Goal: Book appointment/travel/reservation

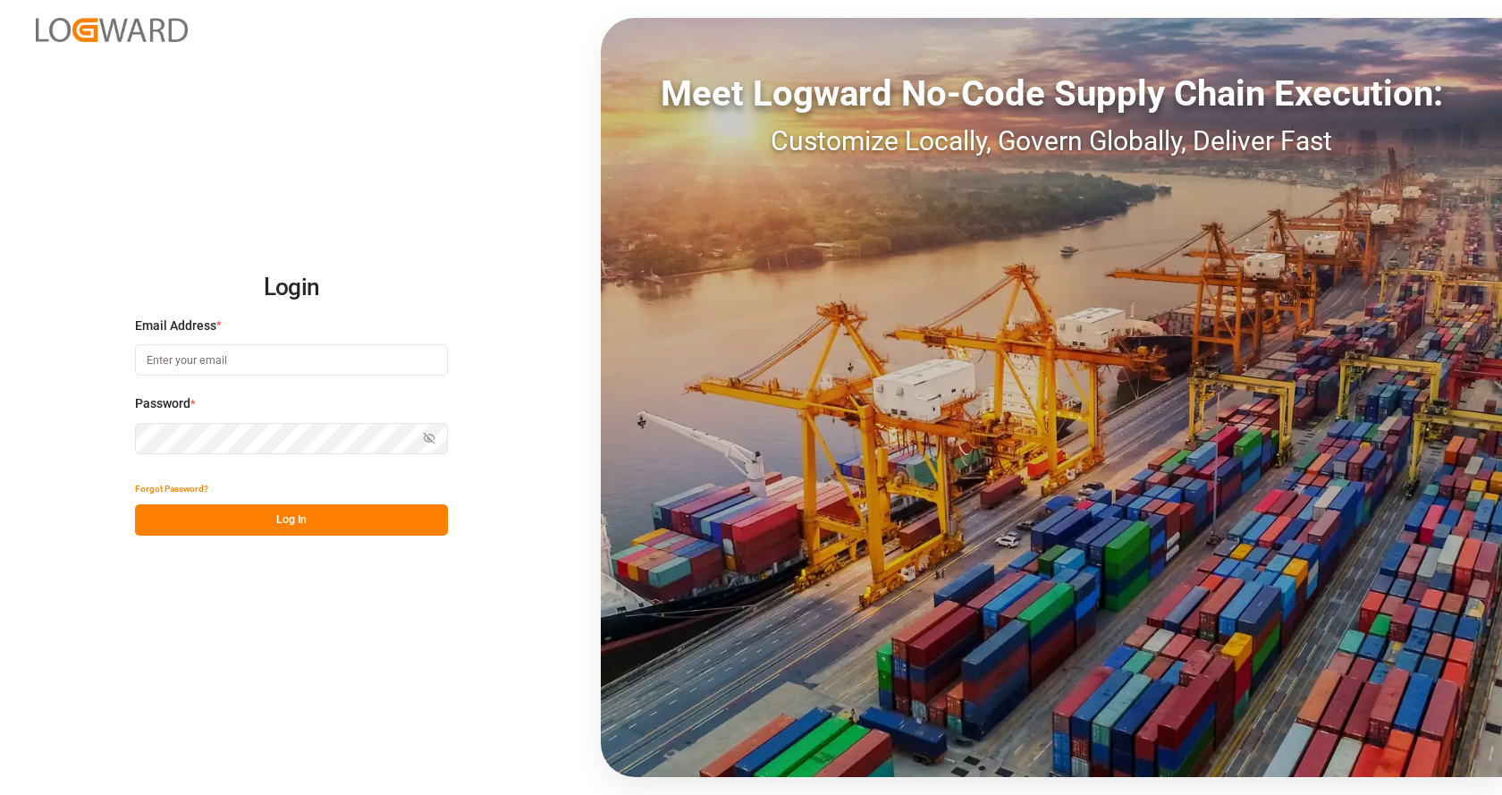
type input "[EMAIL_ADDRESS][DOMAIN_NAME]"
click at [182, 524] on button "Log In" at bounding box center [291, 519] width 313 height 31
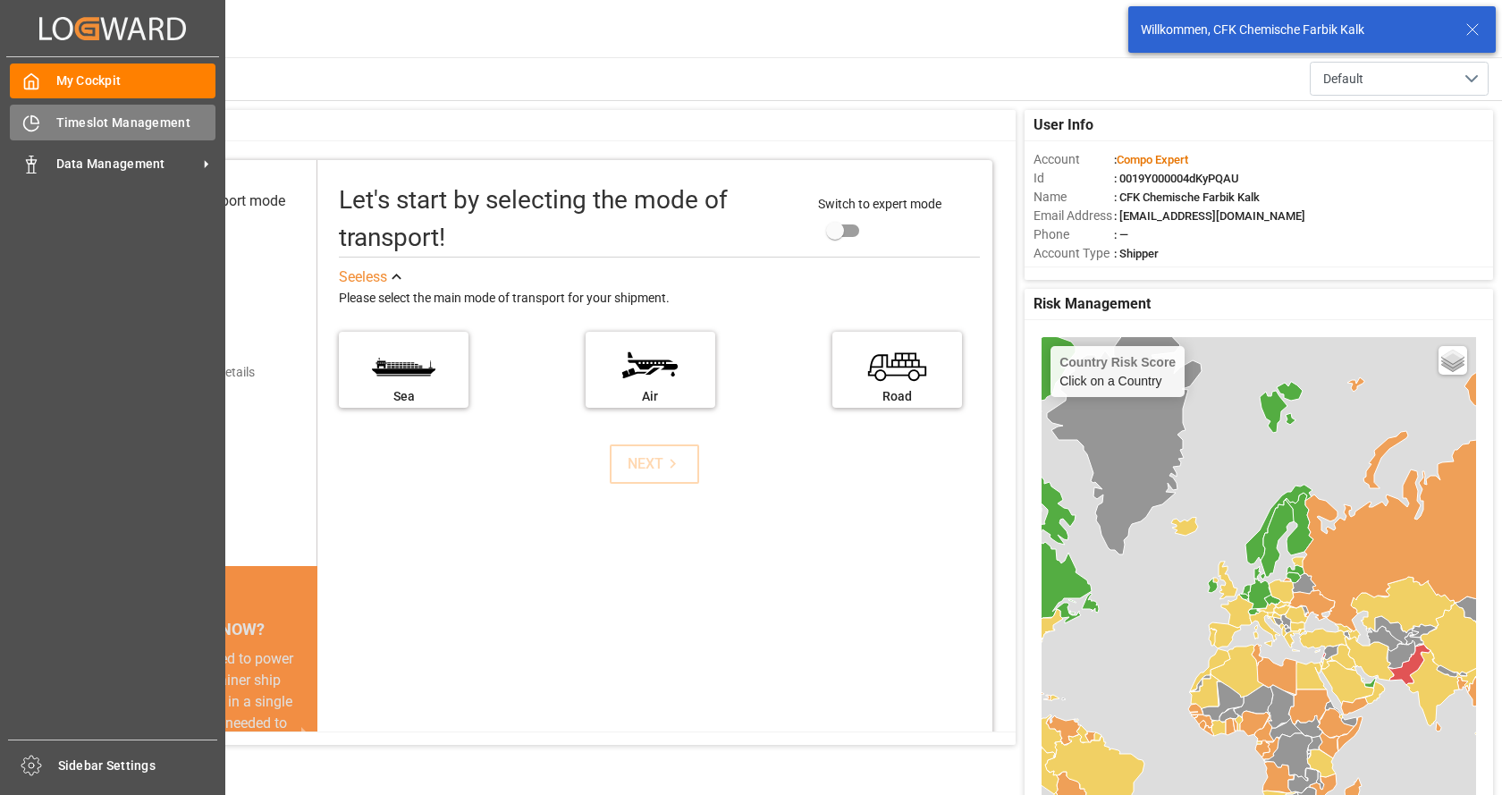
click at [27, 122] on icon at bounding box center [31, 123] width 18 height 18
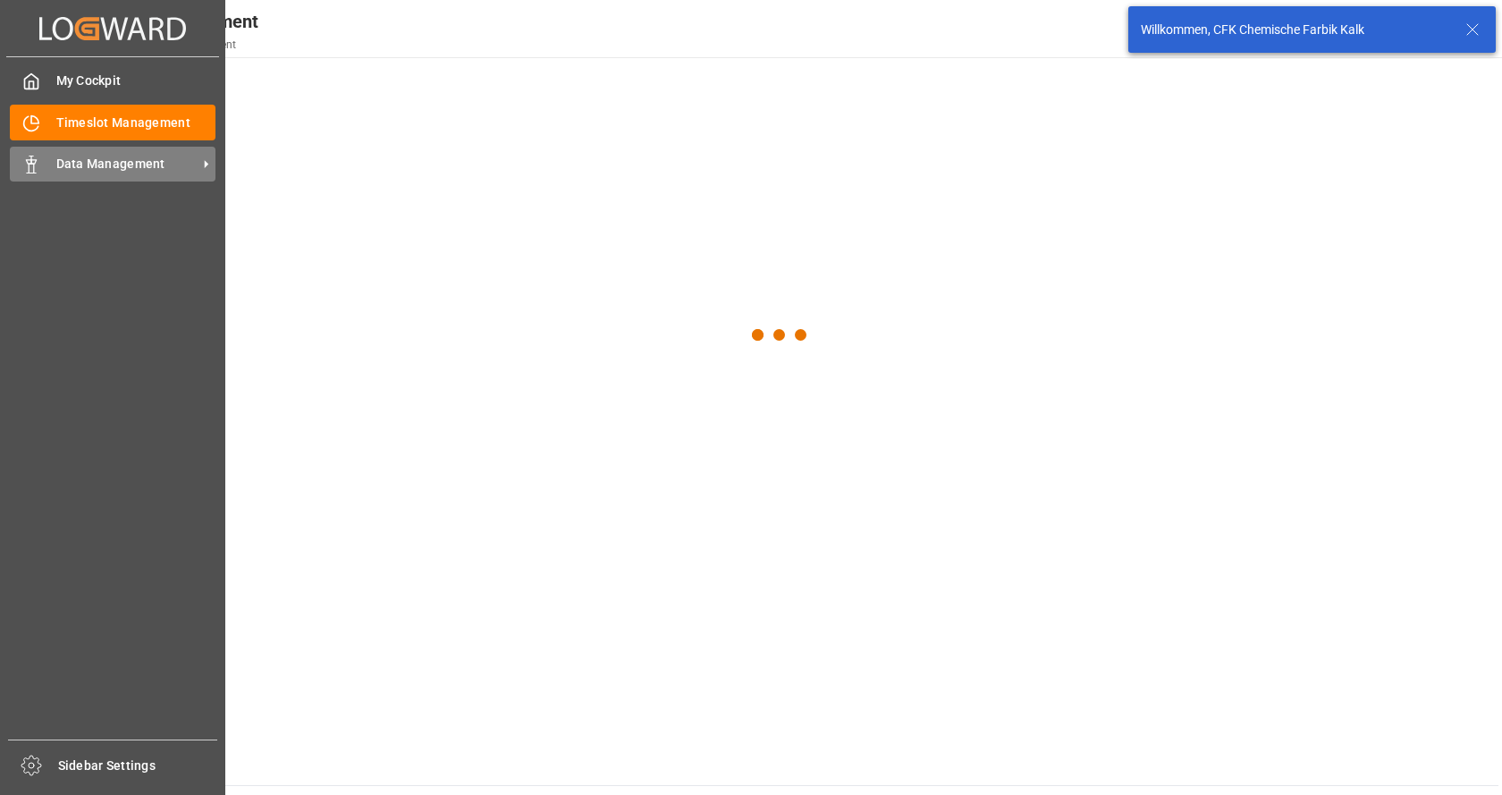
click at [143, 156] on span "Data Management" at bounding box center [126, 164] width 141 height 19
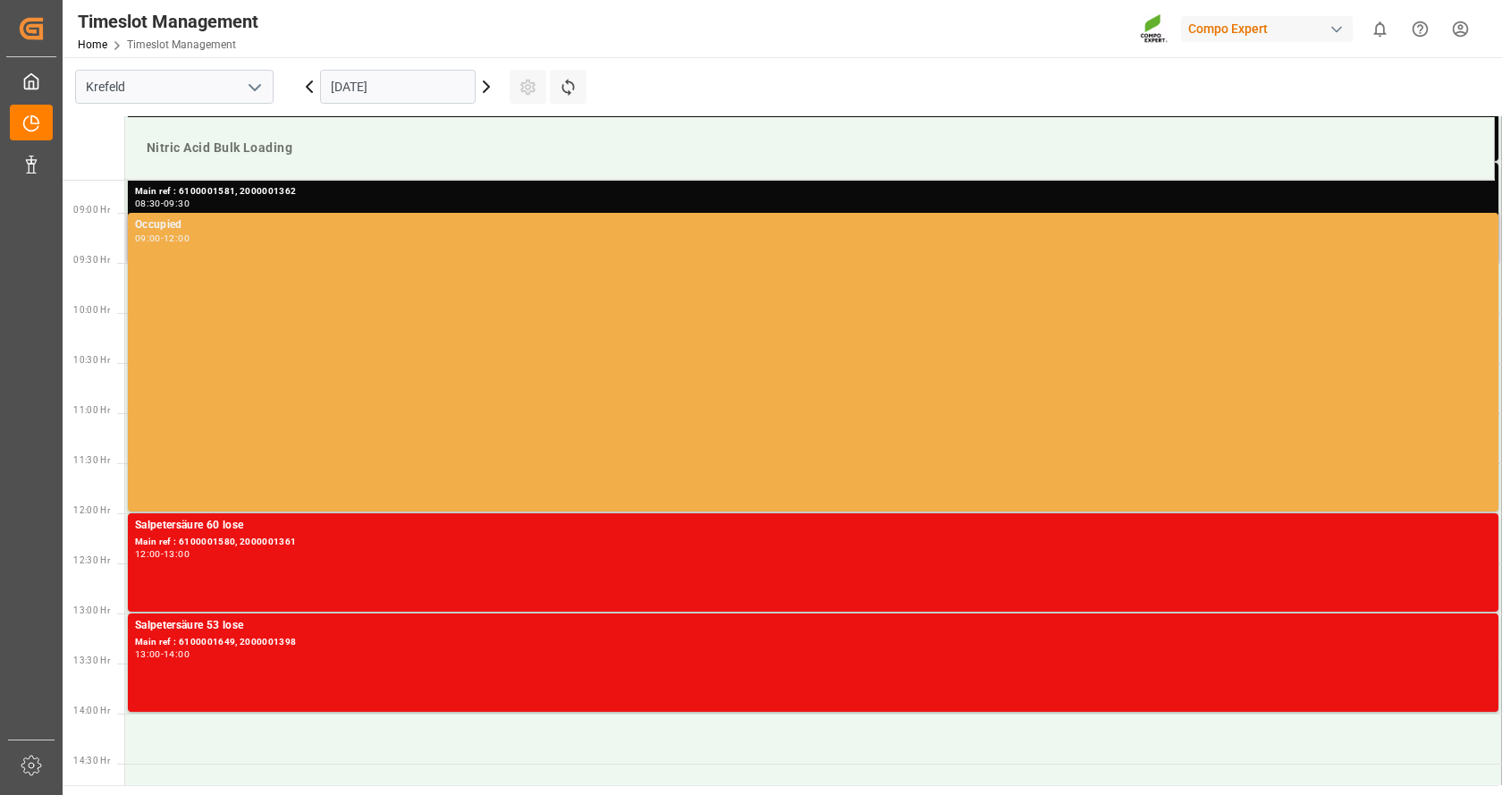
scroll to position [1136, 0]
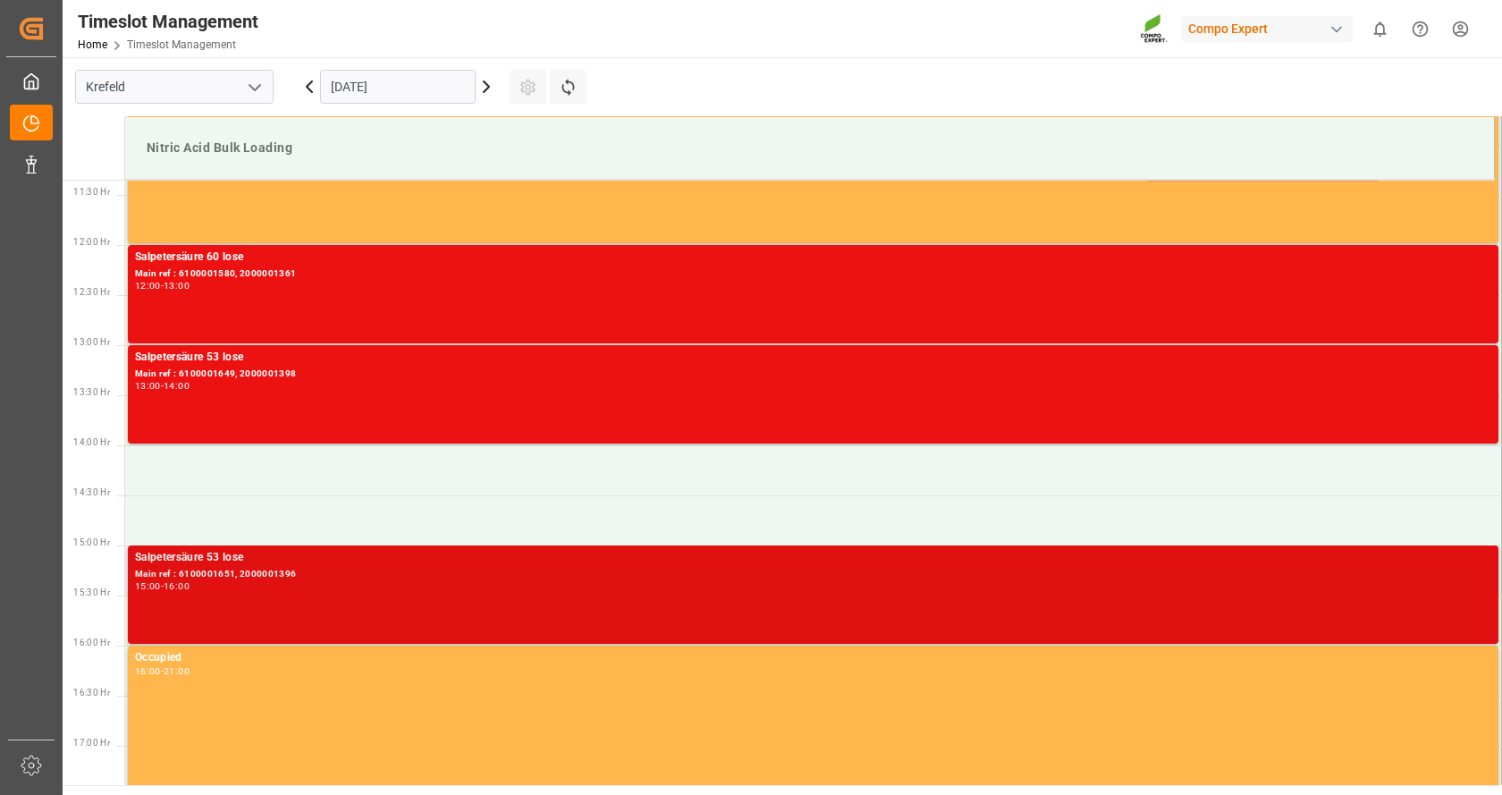
click at [300, 574] on div "Main ref : 6100001651, 2000001396" at bounding box center [813, 574] width 1356 height 15
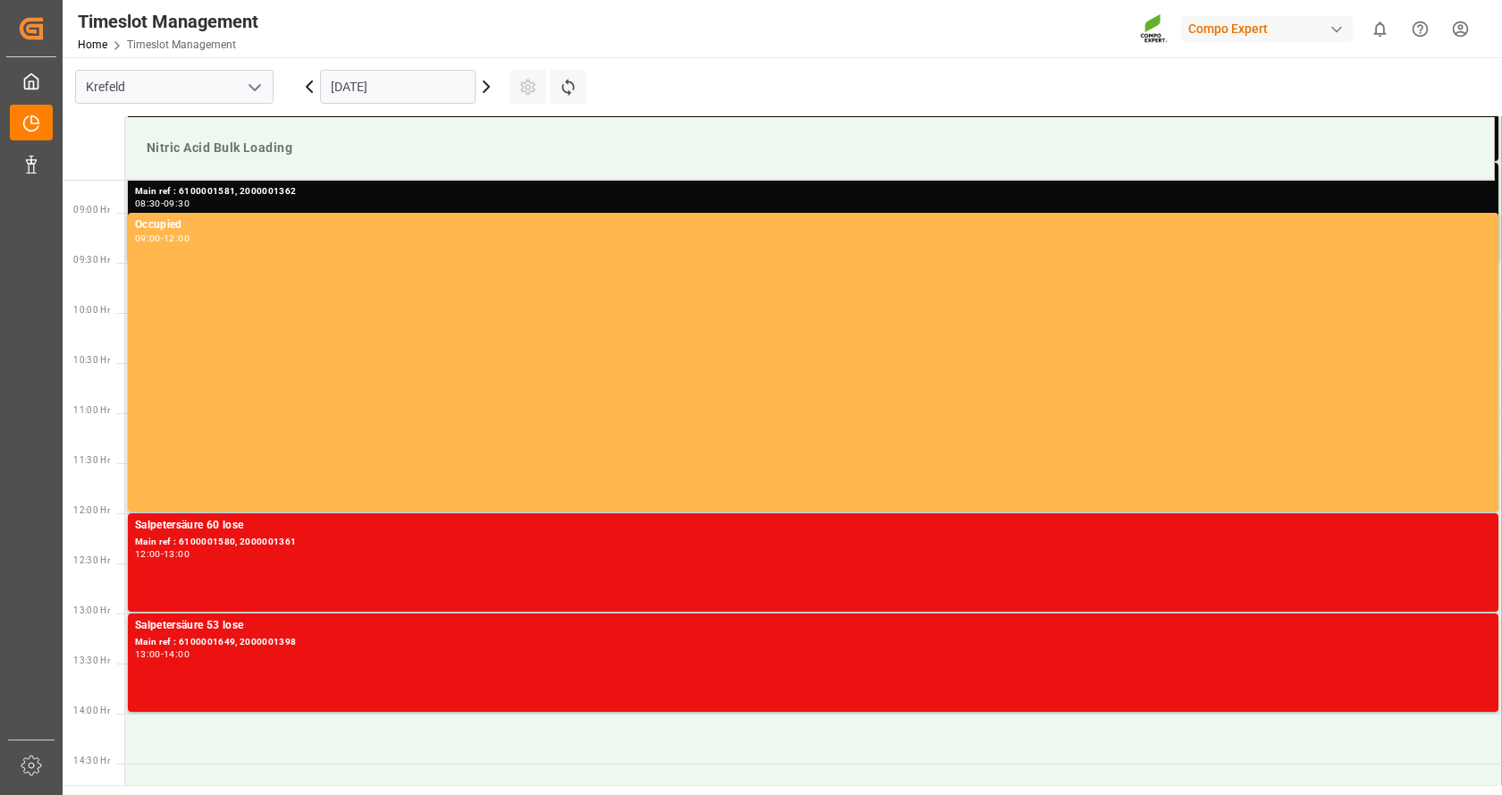
scroll to position [1226, 0]
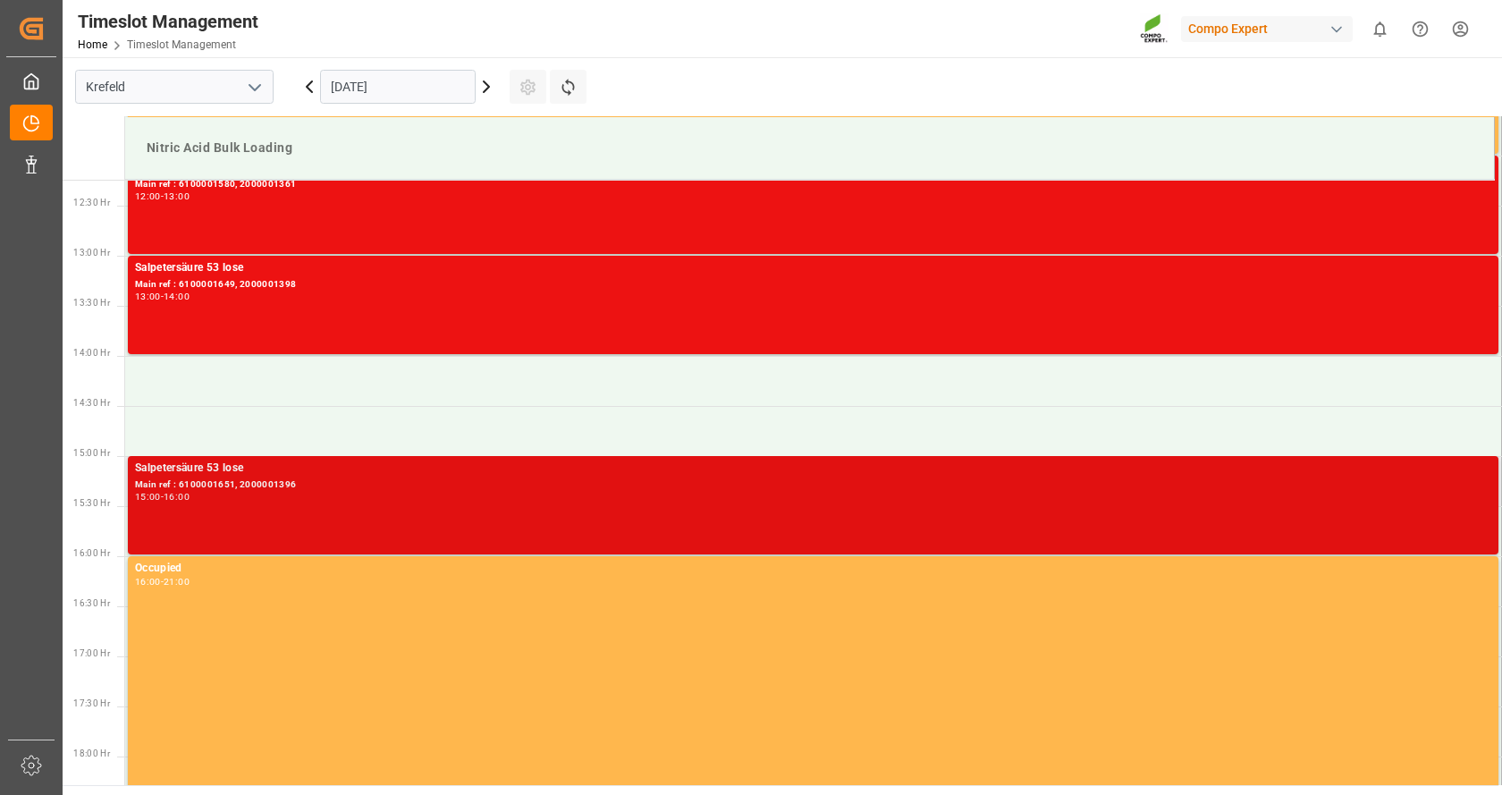
click at [224, 482] on div "Main ref : 6100001651, 2000001396" at bounding box center [813, 484] width 1356 height 15
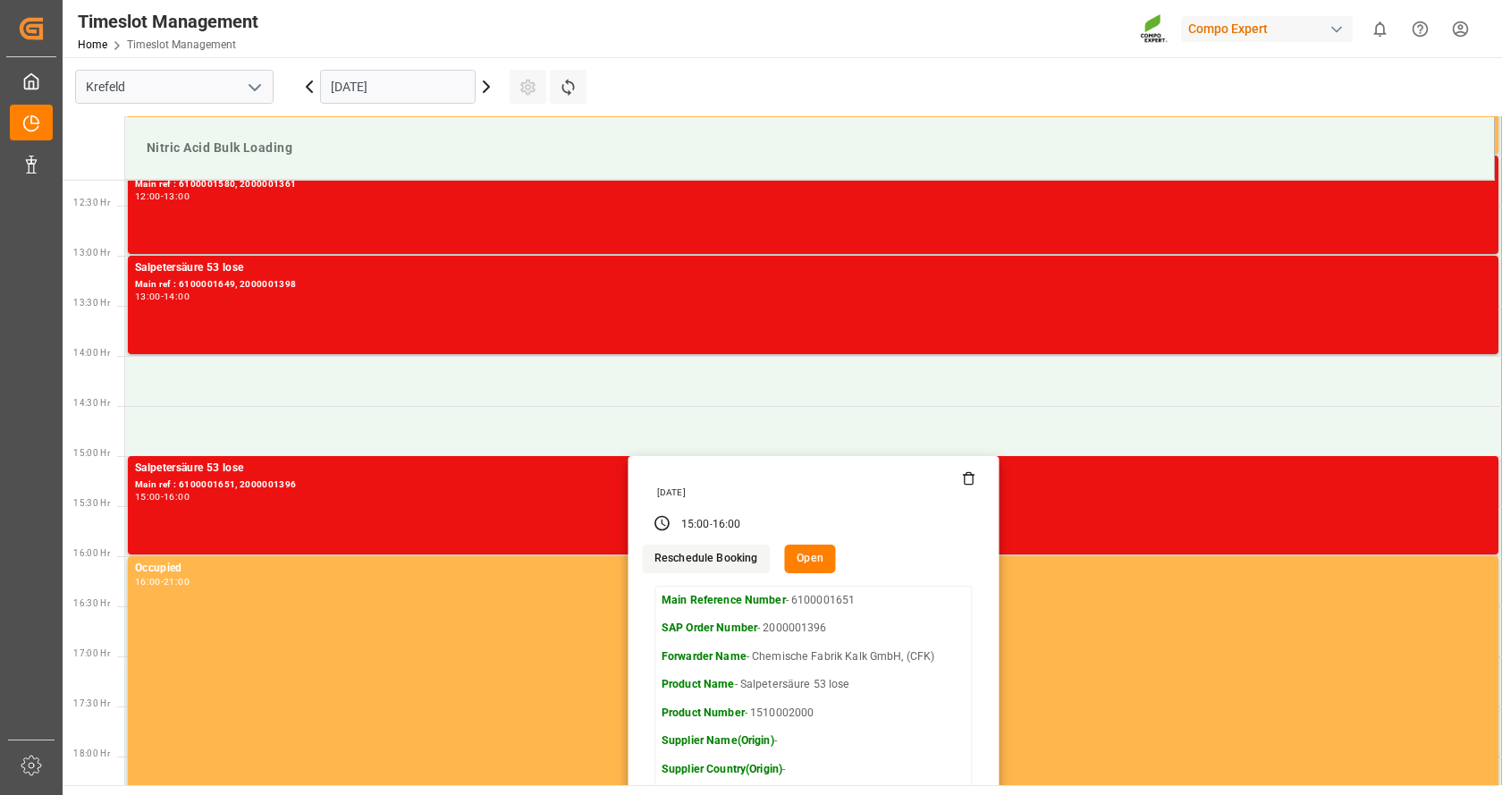
click at [726, 563] on button "Reschedule Booking" at bounding box center [706, 559] width 128 height 29
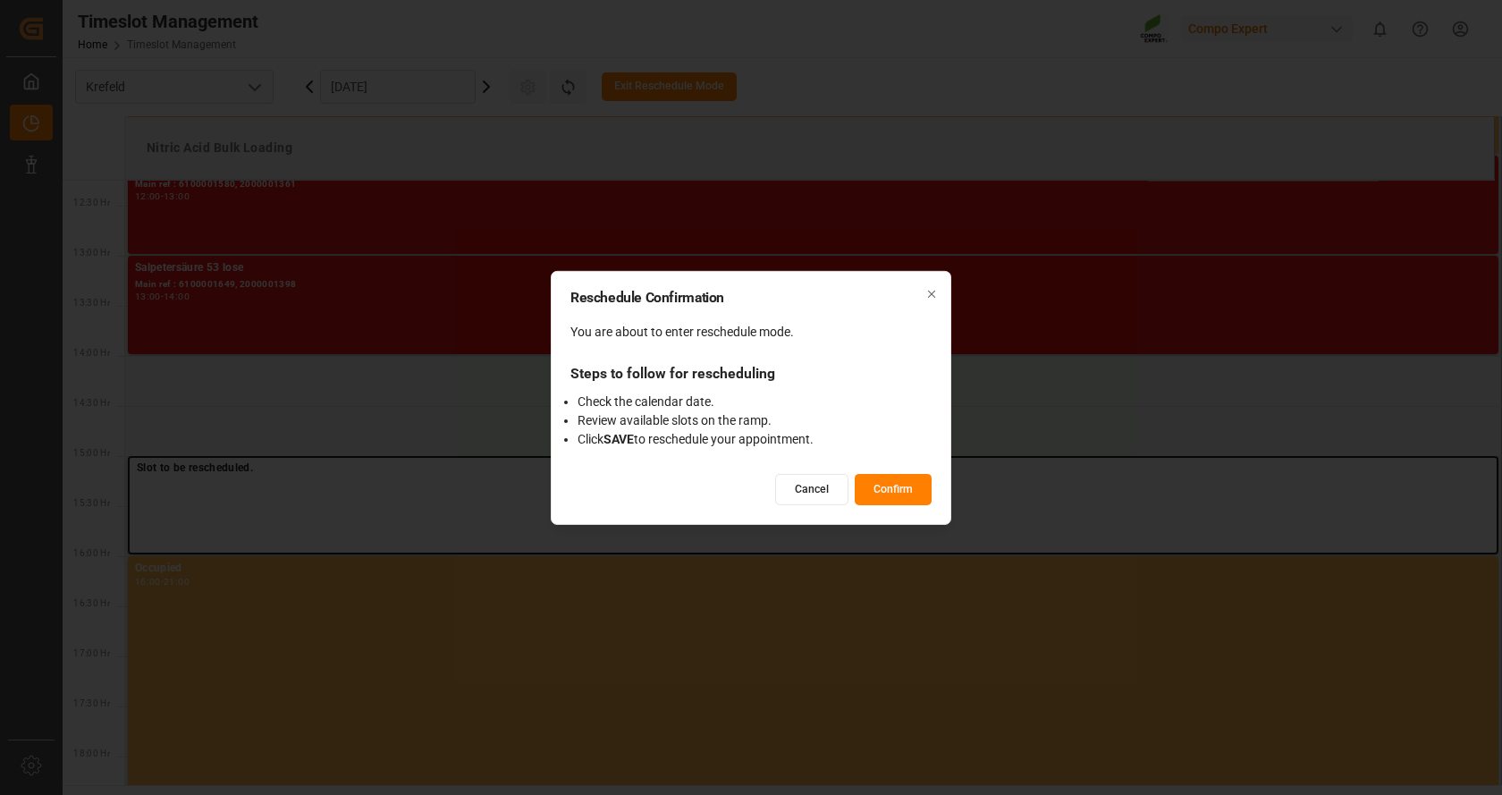
click at [935, 292] on icon "button" at bounding box center [931, 294] width 13 height 13
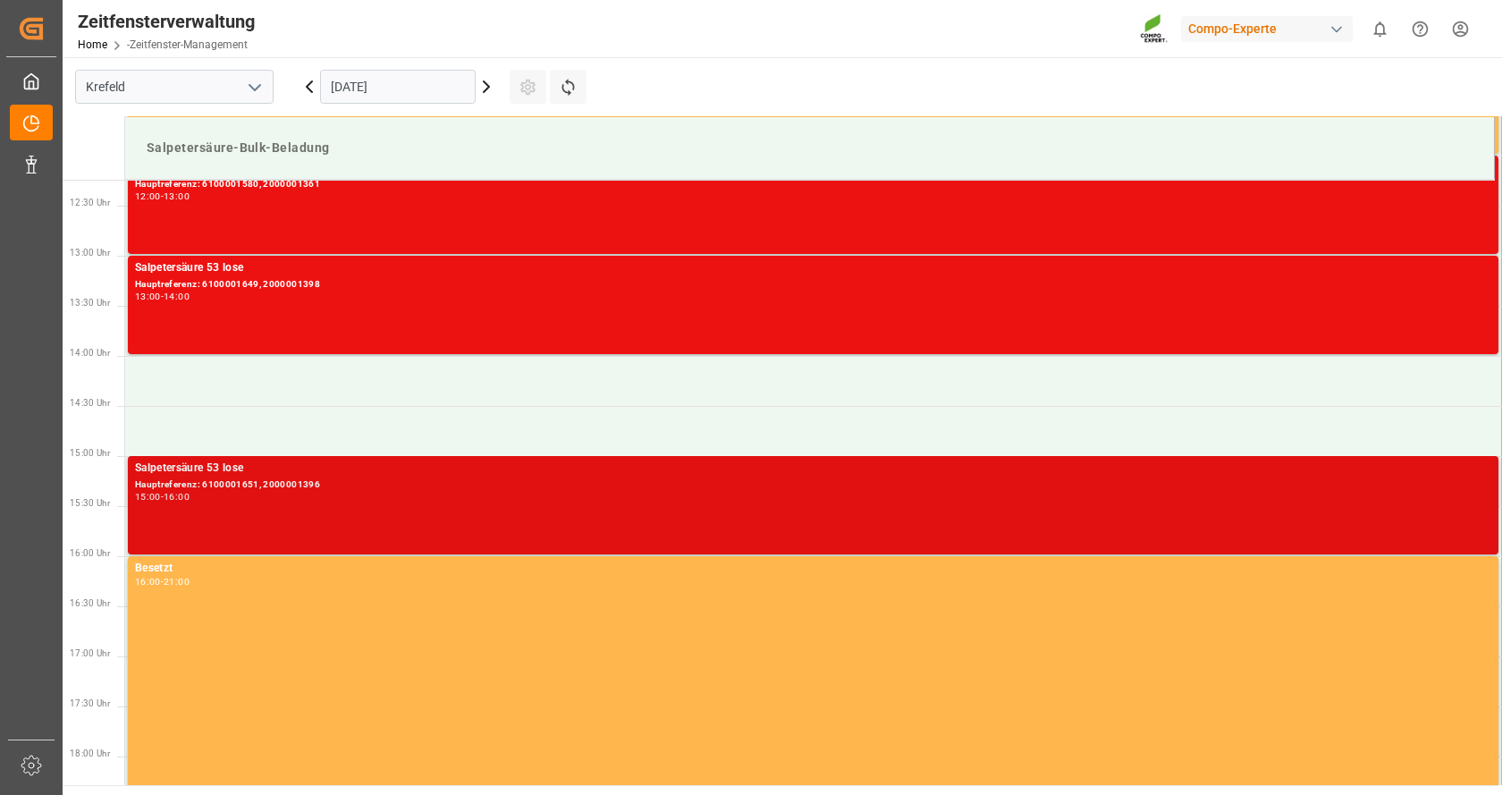
click at [336, 502] on div "15:00 - 16:00" at bounding box center [813, 498] width 1356 height 10
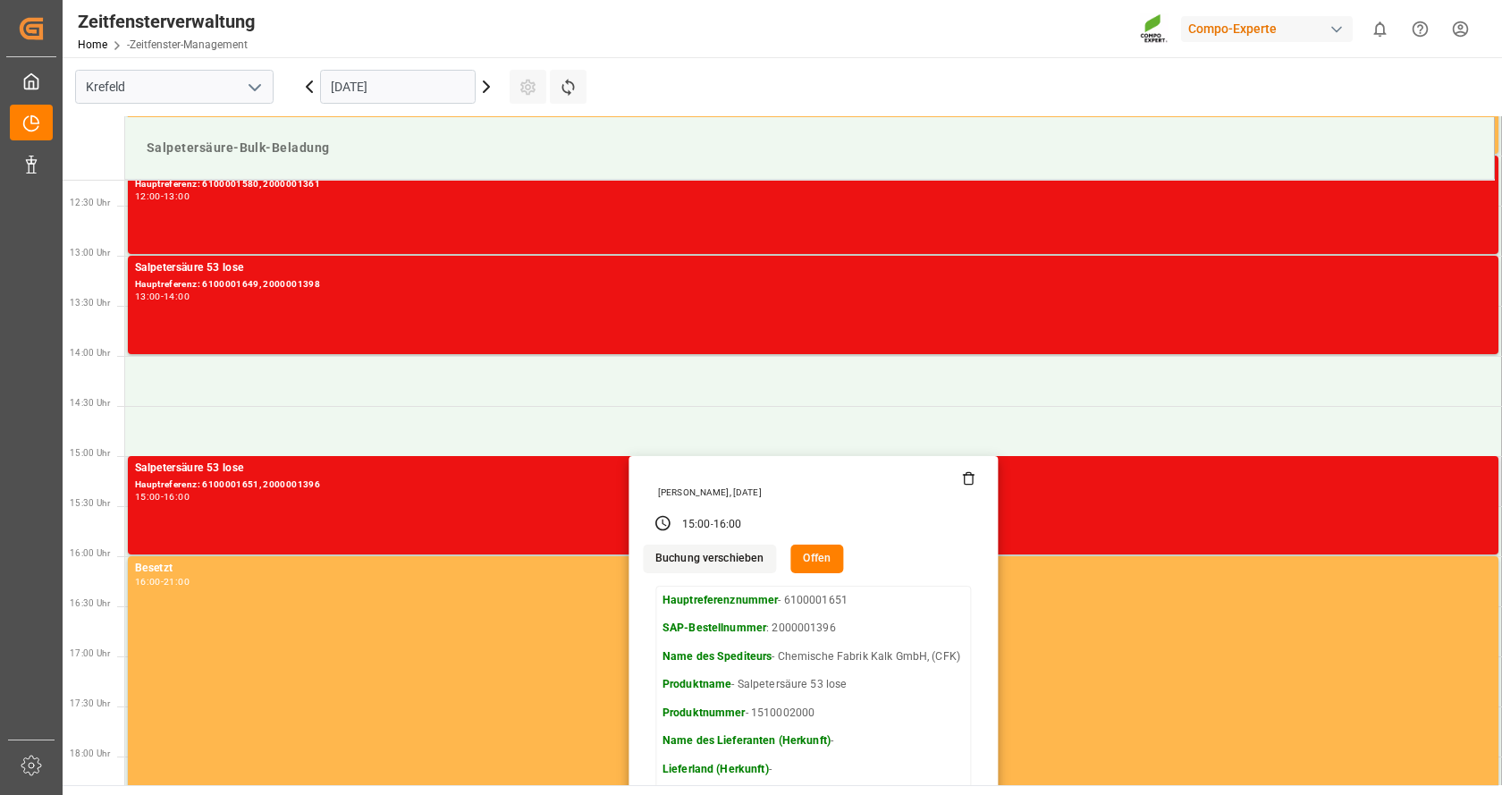
scroll to position [1315, 0]
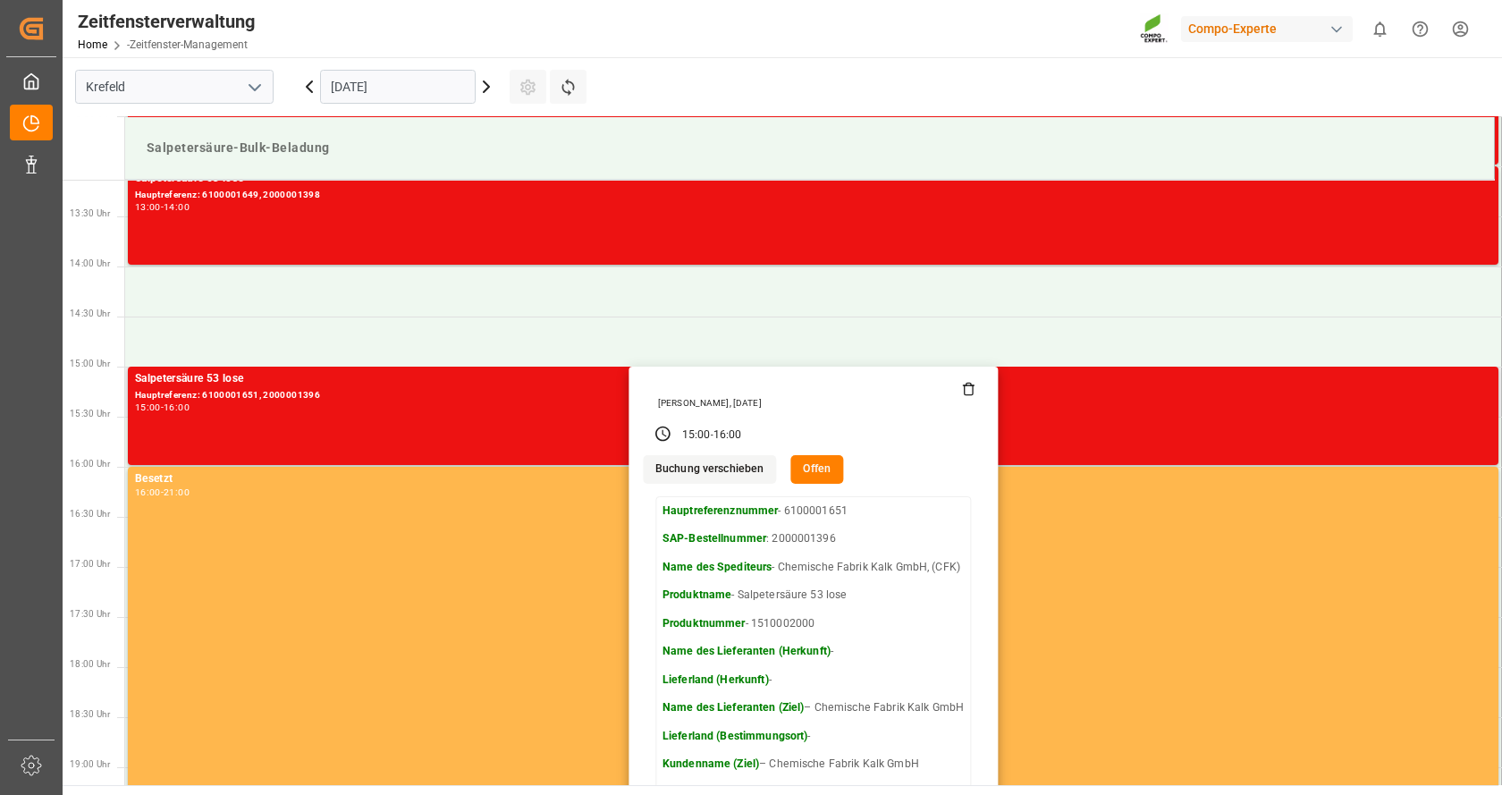
click at [718, 463] on font "Buchung verschieben" at bounding box center [709, 468] width 109 height 13
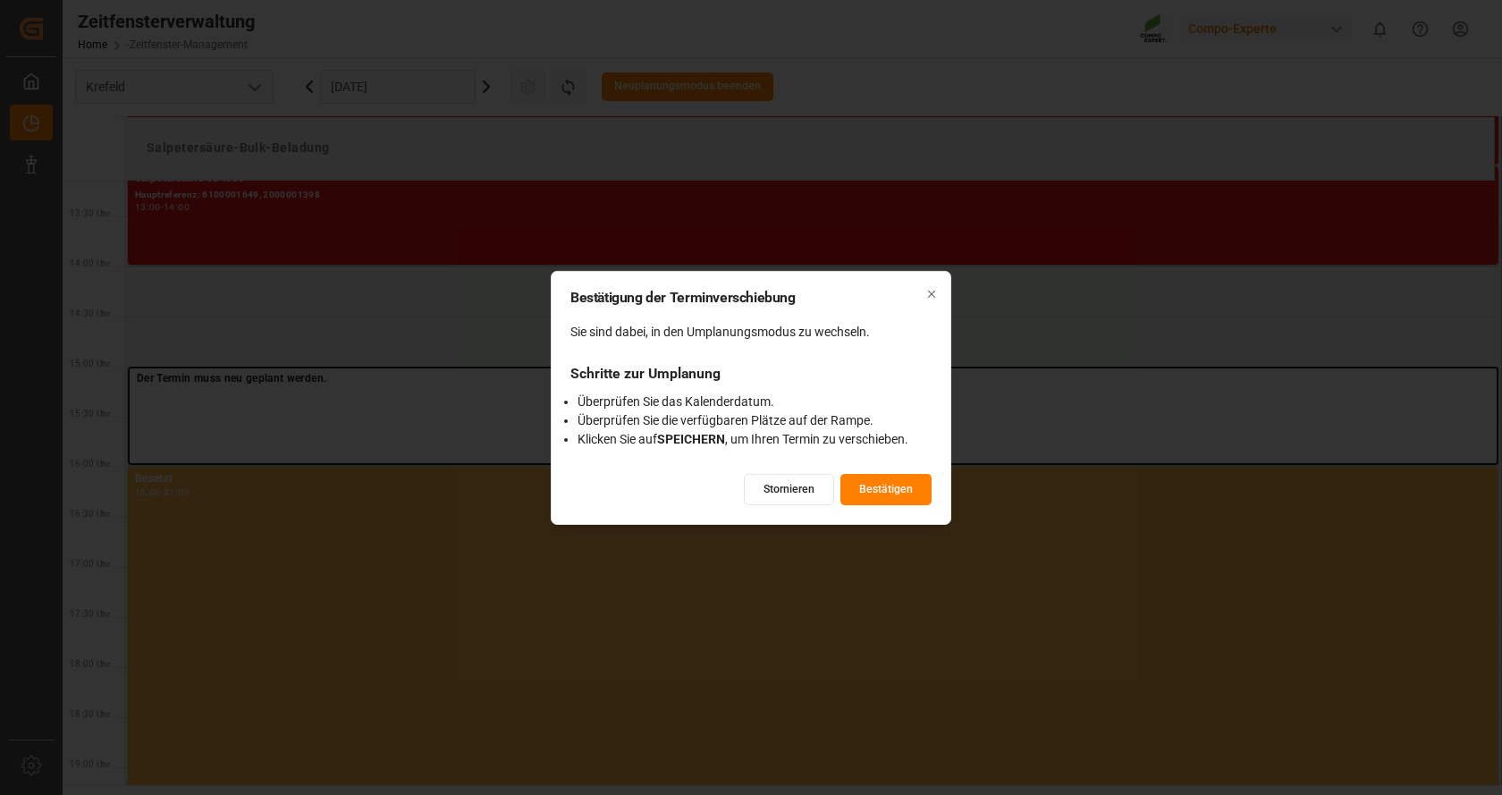
click at [852, 490] on button "Bestätigen" at bounding box center [885, 489] width 91 height 31
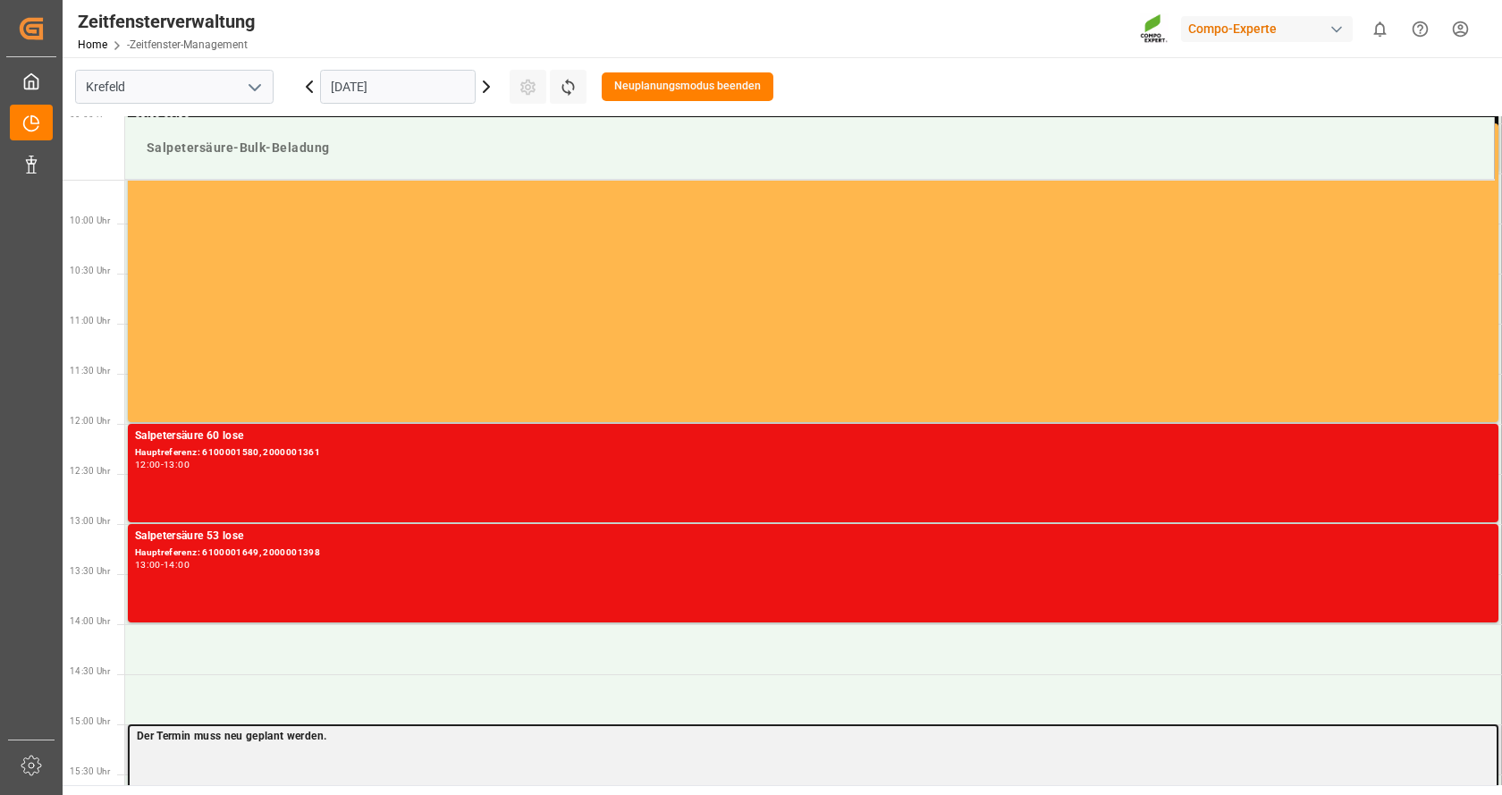
scroll to position [600, 0]
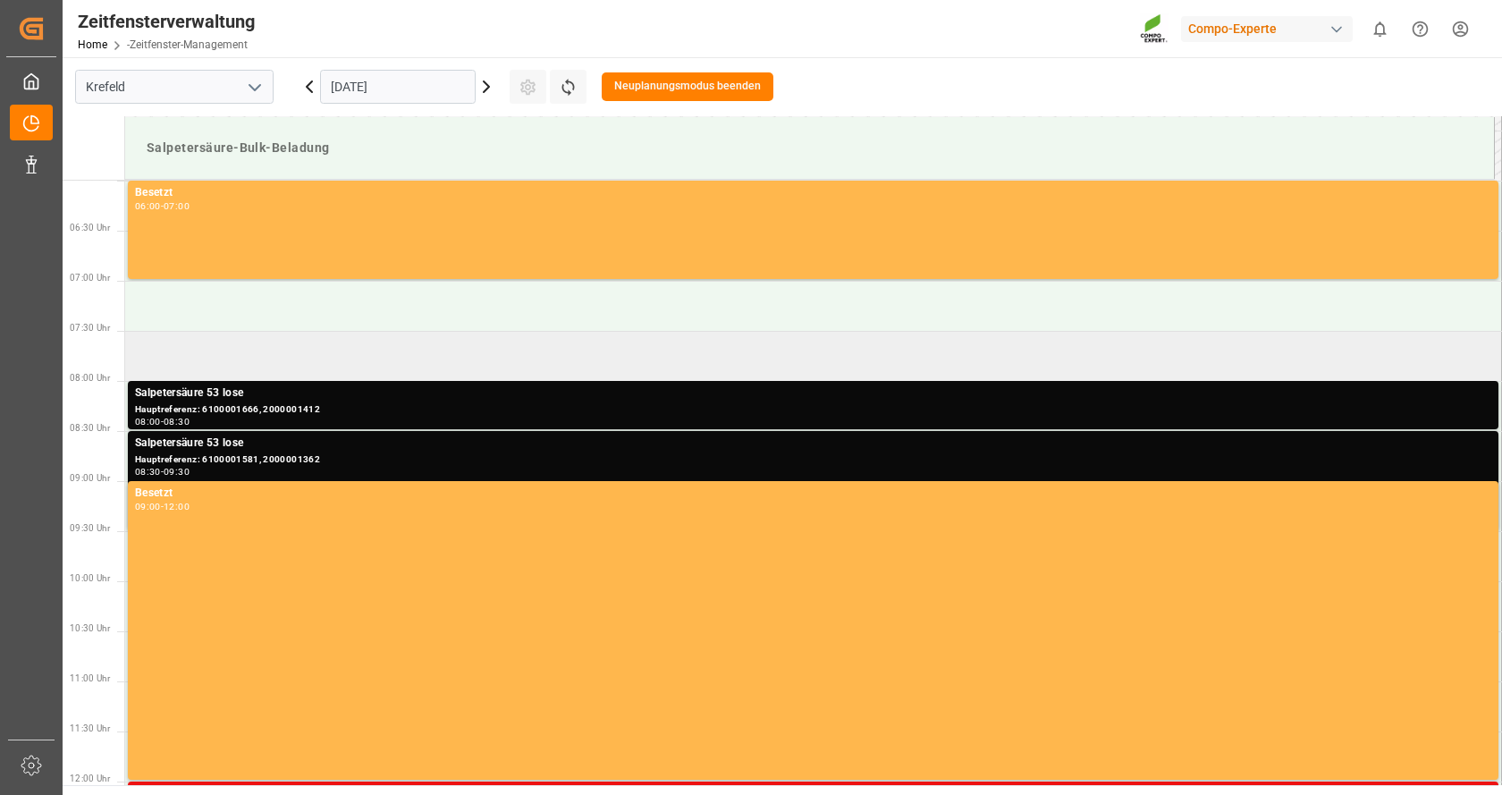
click at [541, 354] on td at bounding box center [813, 356] width 1377 height 50
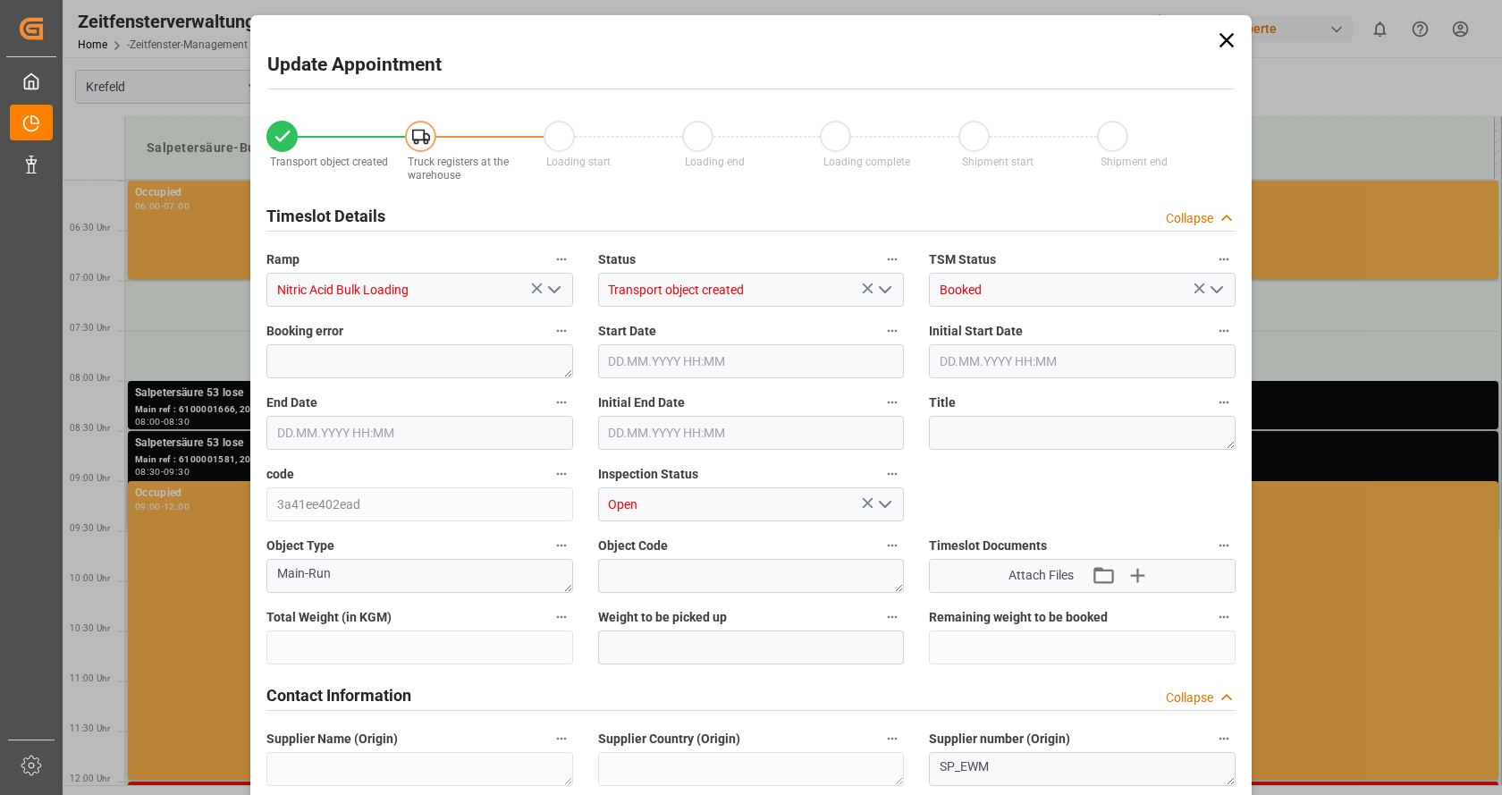
type input "25000"
type input "0"
type input "[DATE] 07:30"
type input "[DATE] 15:00"
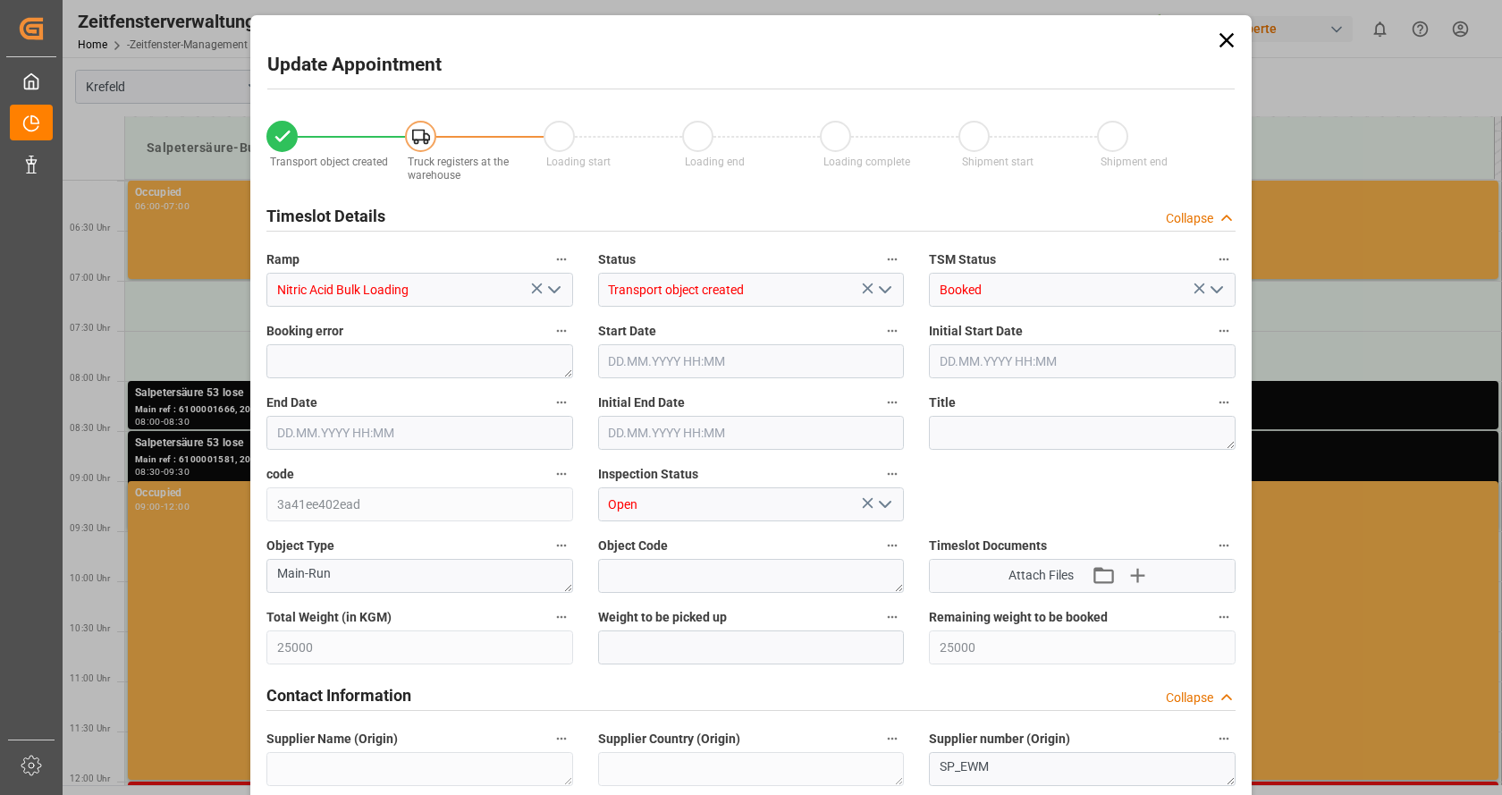
type input "[DATE] 08:00"
type input "[DATE] 15:30"
type input "[DATE] 15:10"
type input "[DATE] 06:35"
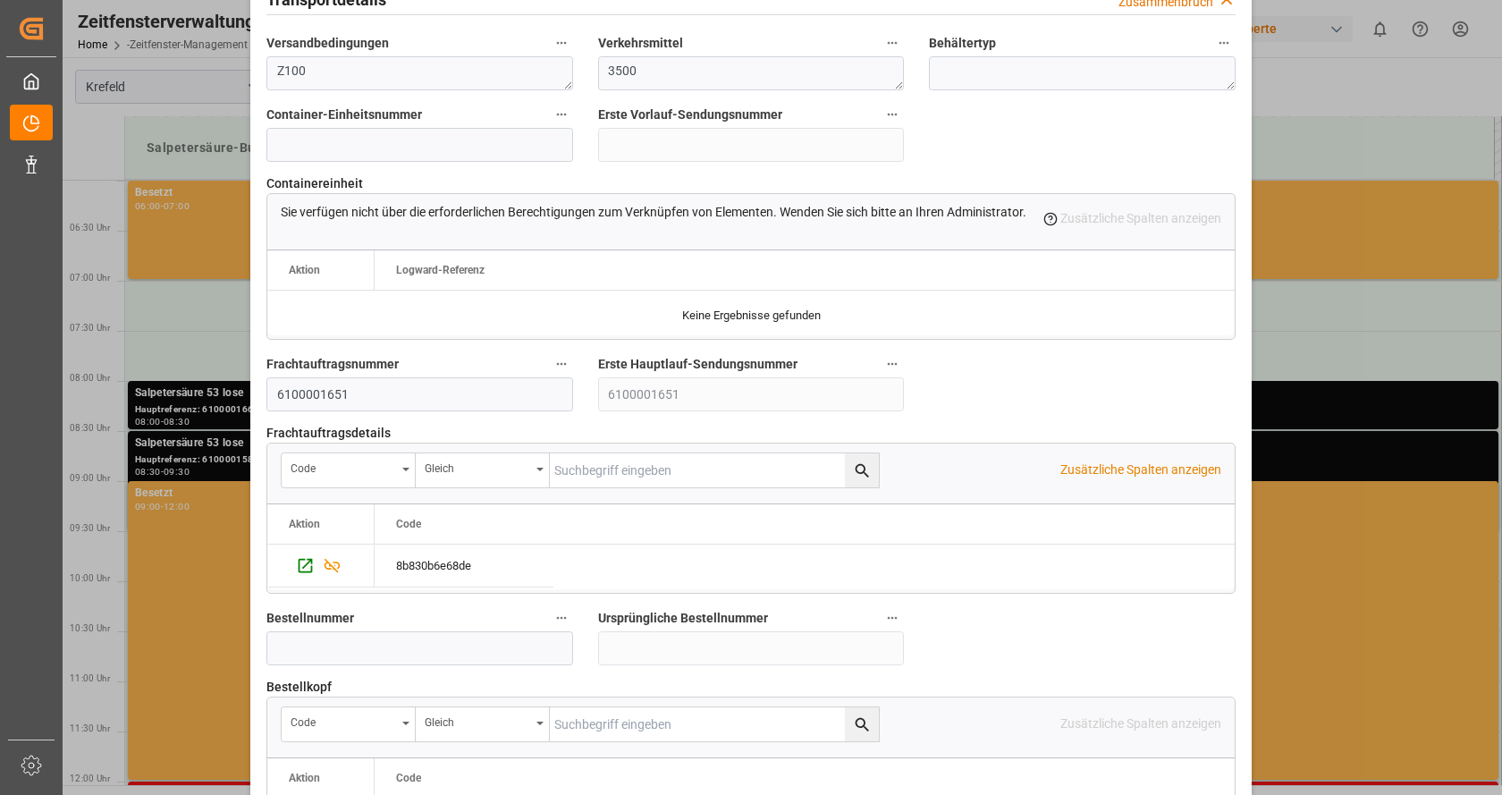
scroll to position [1682, 0]
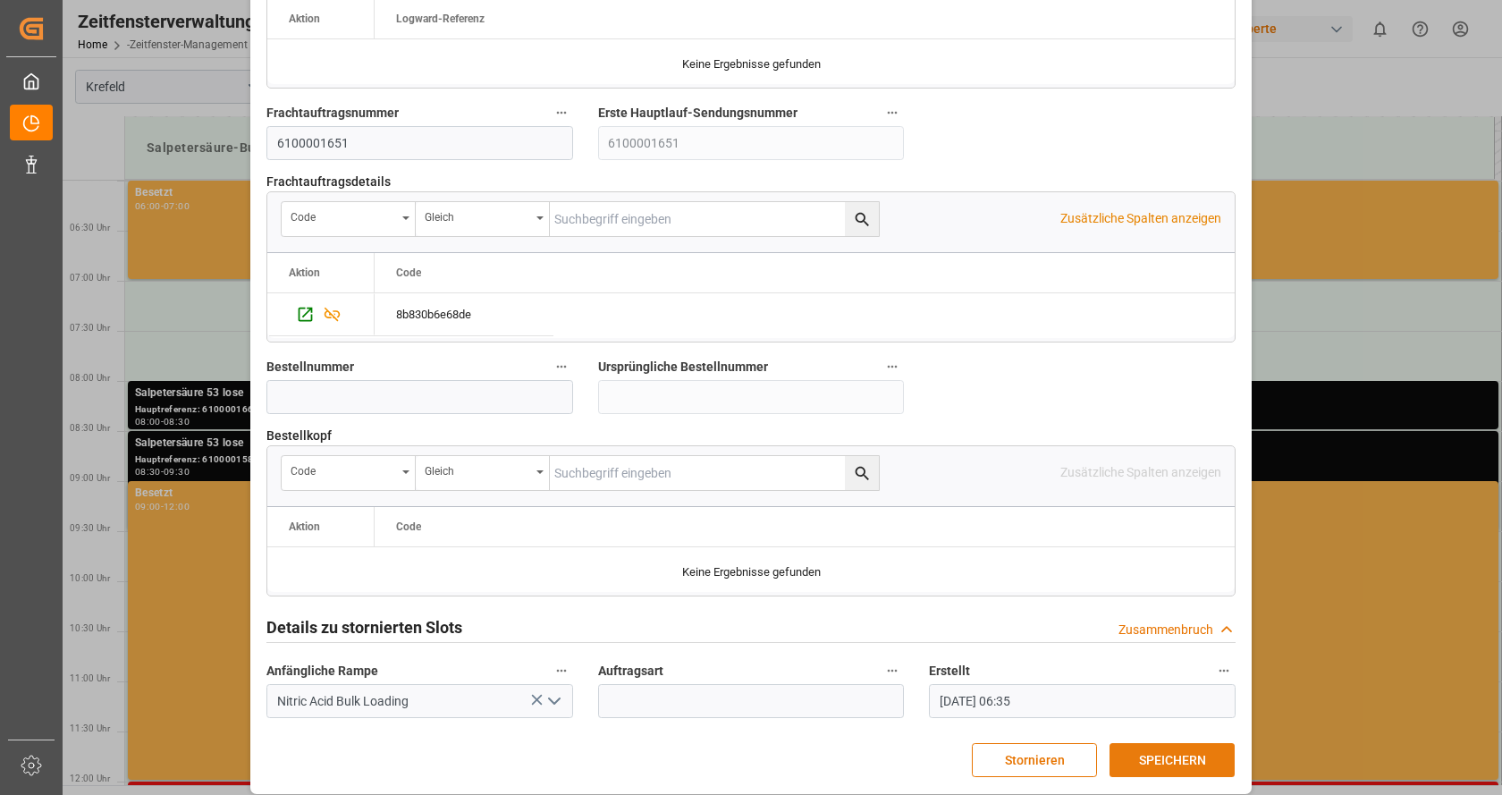
click at [1134, 743] on button "SPEICHERN" at bounding box center [1172, 760] width 125 height 34
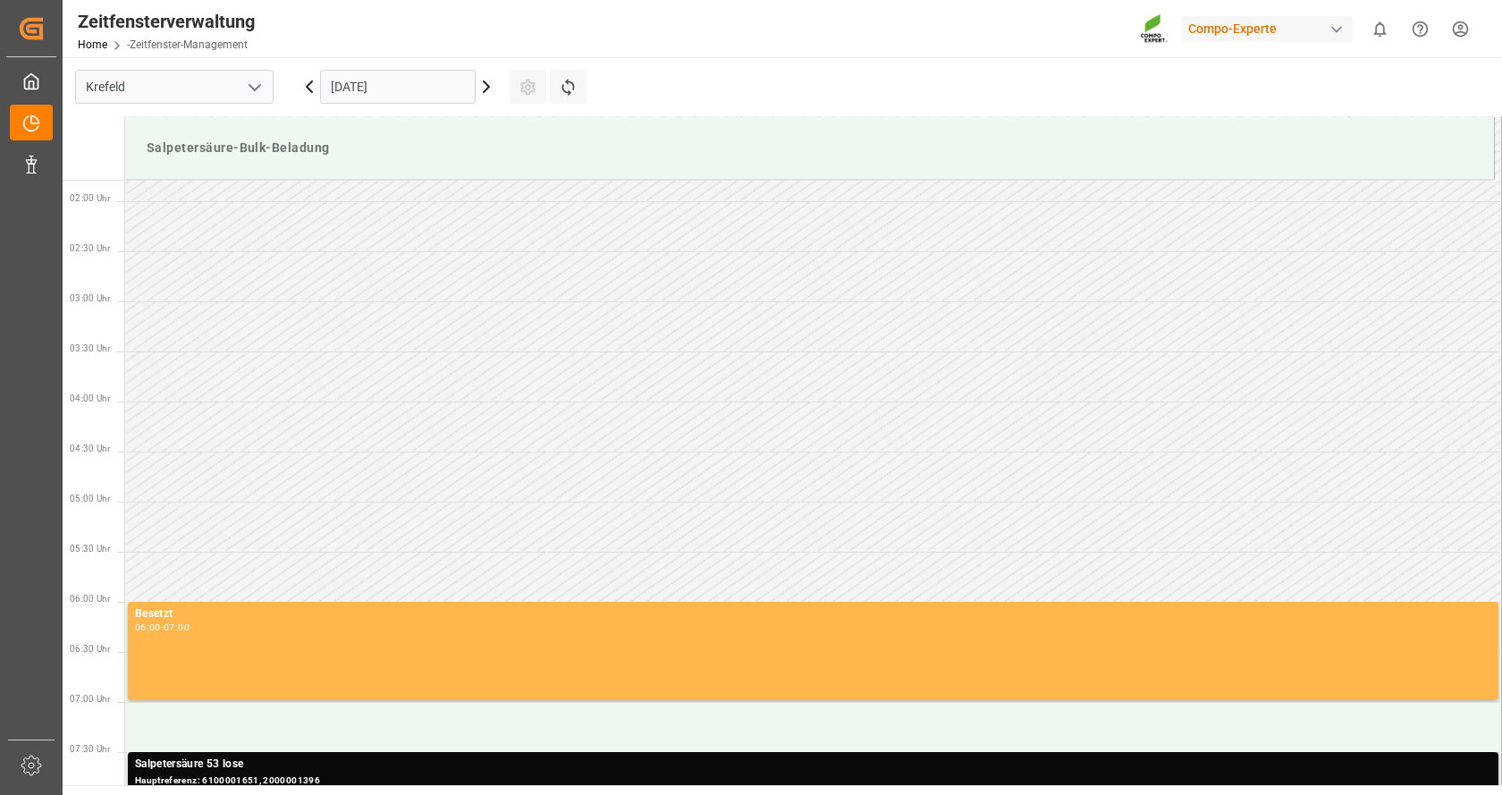
scroll to position [536, 0]
